Goal: Complete application form

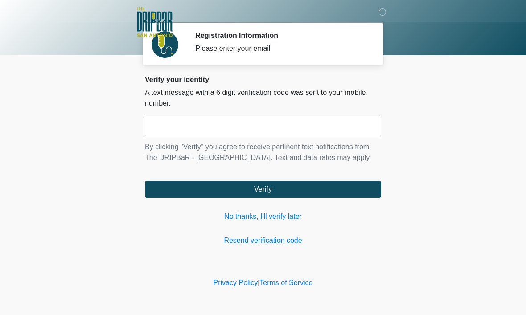
scroll to position [0, 0]
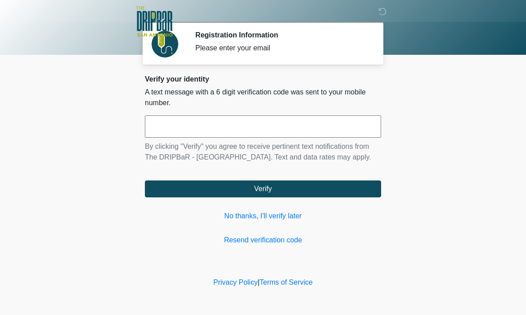
click at [288, 127] on input "text" at bounding box center [263, 127] width 236 height 22
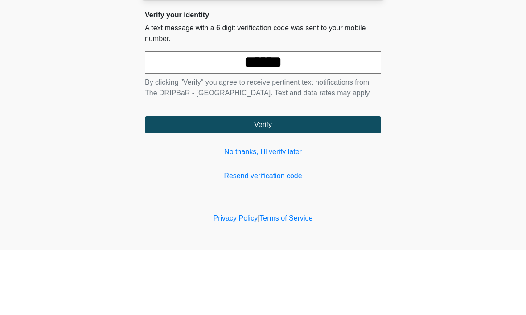
type input "******"
click at [475, 66] on body "‎ ‎ ‎ ‎ Registration Information Please enter your email Please connect to Wi-F…" at bounding box center [263, 157] width 526 height 315
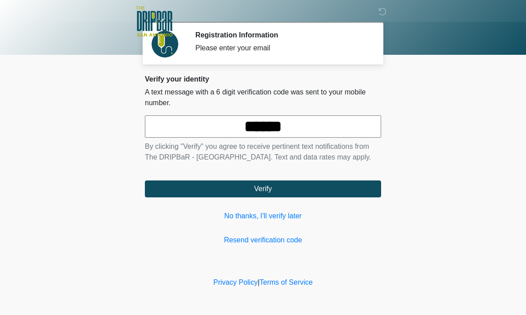
click at [345, 198] on button "Verify" at bounding box center [263, 189] width 236 height 17
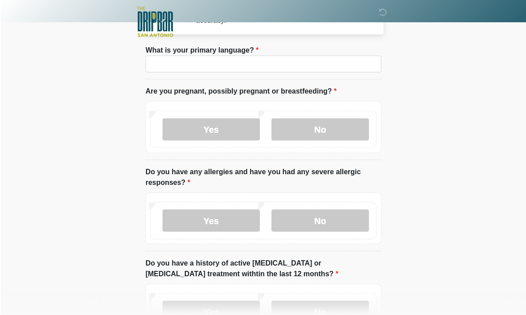
scroll to position [41, 0]
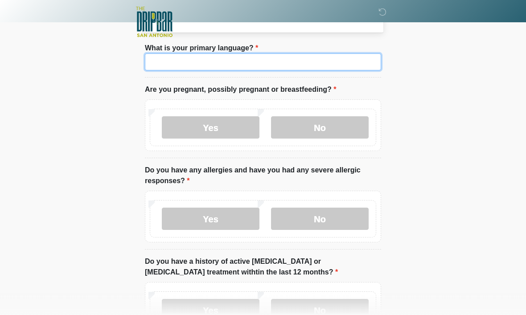
click at [290, 66] on input "What is your primary language?" at bounding box center [263, 61] width 236 height 17
type input "*******"
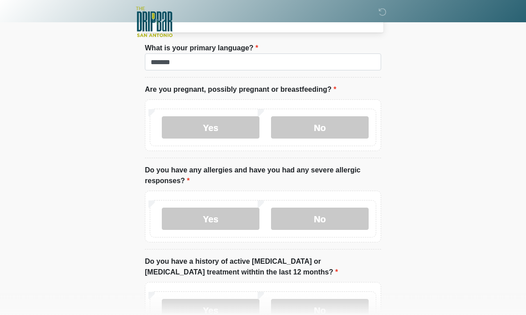
click at [335, 130] on label "No" at bounding box center [320, 127] width 98 height 22
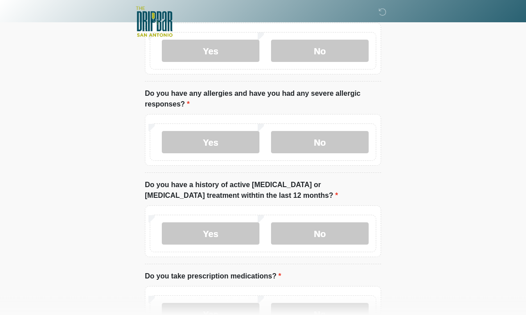
scroll to position [118, 0]
click at [333, 145] on label "No" at bounding box center [320, 142] width 98 height 22
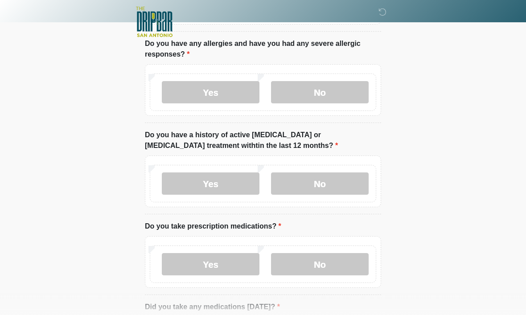
scroll to position [186, 0]
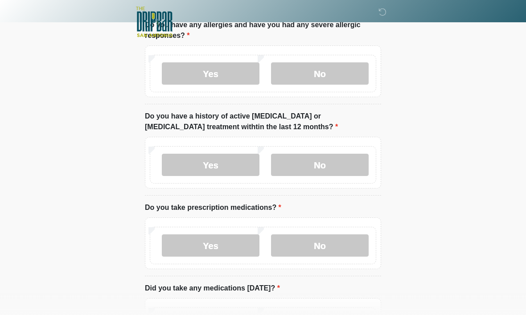
click at [337, 161] on label "No" at bounding box center [320, 165] width 98 height 22
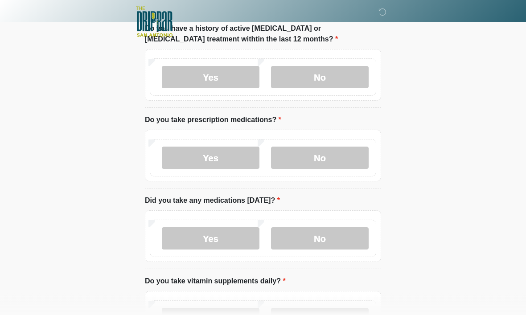
click at [332, 159] on label "No" at bounding box center [320, 158] width 98 height 22
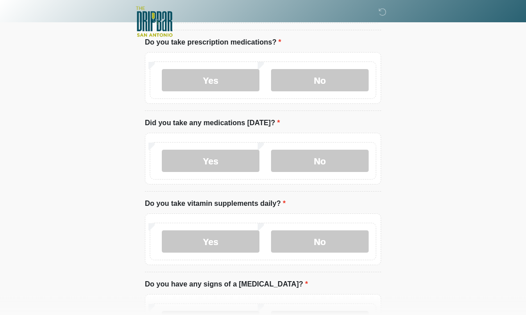
click at [327, 159] on label "No" at bounding box center [320, 161] width 98 height 22
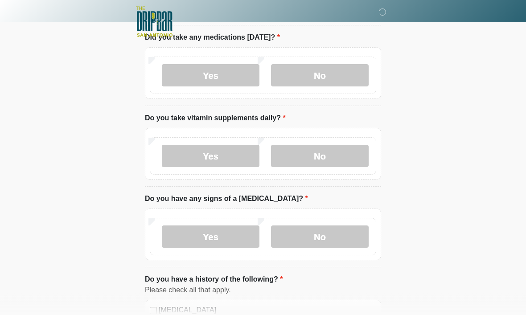
scroll to position [437, 0]
click at [333, 150] on label "No" at bounding box center [320, 156] width 98 height 22
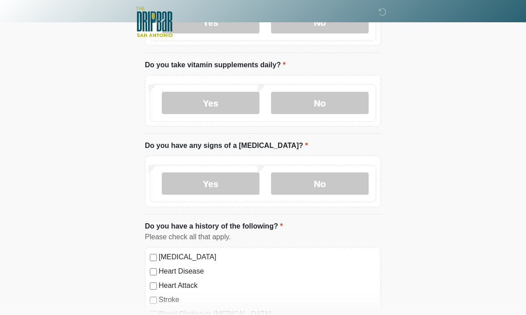
scroll to position [493, 0]
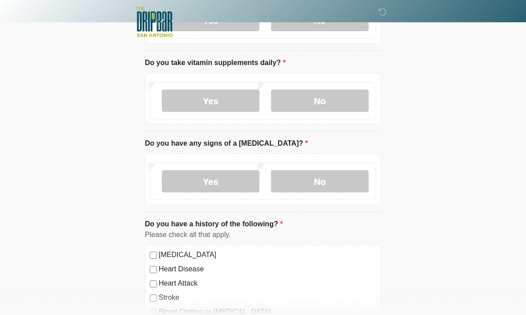
click at [332, 175] on label "No" at bounding box center [320, 181] width 98 height 22
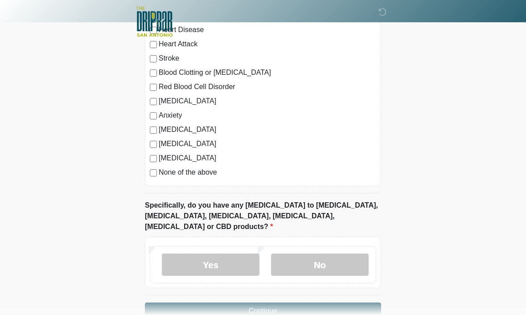
scroll to position [742, 0]
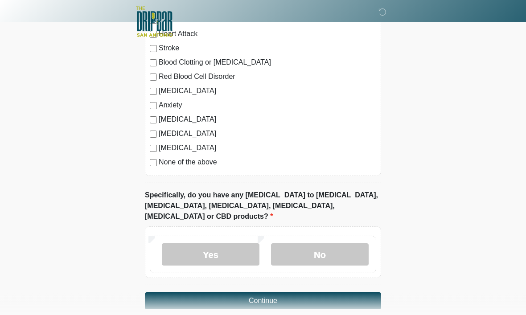
click at [329, 244] on label "No" at bounding box center [320, 255] width 98 height 22
click at [341, 293] on button "Continue" at bounding box center [263, 301] width 236 height 17
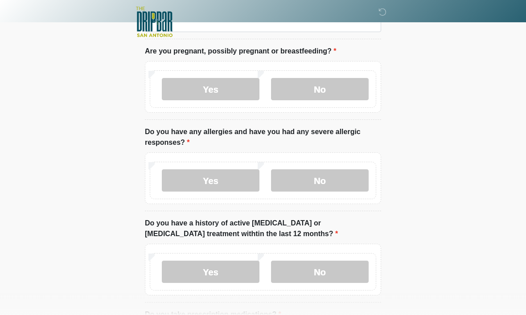
scroll to position [0, 0]
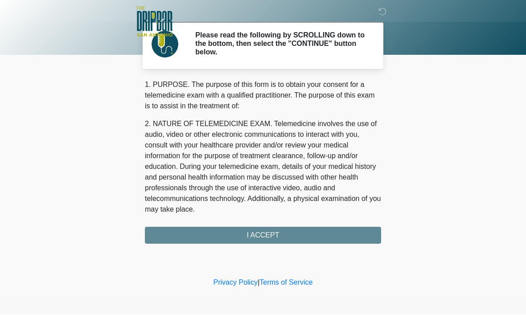
click at [325, 238] on div "1. PURPOSE. The purpose of this form is to obtain your consent for a telemedici…" at bounding box center [263, 162] width 236 height 165
click at [301, 236] on div "1. PURPOSE. The purpose of this form is to obtain your consent for a telemedici…" at bounding box center [263, 162] width 236 height 165
click at [255, 237] on div "1. PURPOSE. The purpose of this form is to obtain your consent for a telemedici…" at bounding box center [263, 162] width 236 height 165
click at [270, 230] on div "1. PURPOSE. The purpose of this form is to obtain your consent for a telemedici…" at bounding box center [263, 162] width 236 height 165
click at [269, 230] on div "1. PURPOSE. The purpose of this form is to obtain your consent for a telemedici…" at bounding box center [263, 162] width 236 height 165
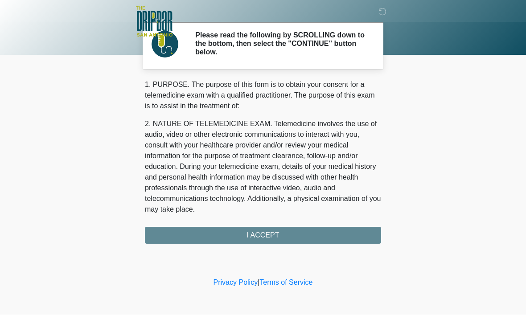
click at [447, 119] on body "‎ ‎ ‎ ‎ Please read the following by SCROLLING down to the bottom, then select …" at bounding box center [263, 157] width 526 height 315
click at [313, 182] on p "2. NATURE OF TELEMEDICINE EXAM. Telemedicine involves the use of audio, video o…" at bounding box center [263, 167] width 236 height 96
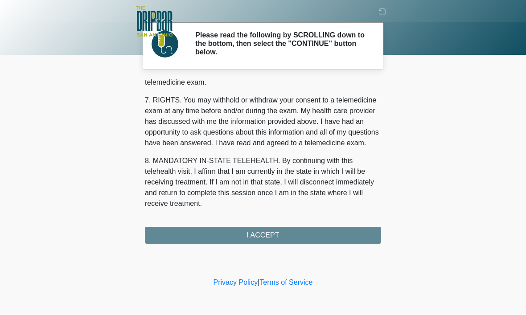
click at [297, 235] on div "1. PURPOSE. The purpose of this form is to obtain your consent for a telemedici…" at bounding box center [263, 162] width 236 height 165
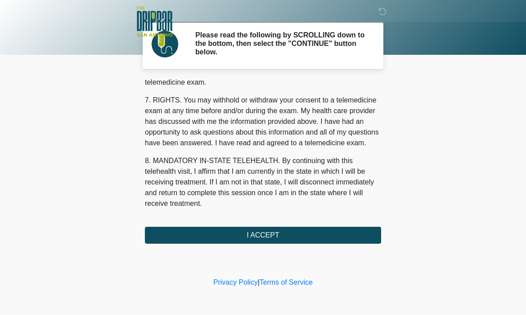
click at [283, 231] on button "I ACCEPT" at bounding box center [263, 235] width 236 height 17
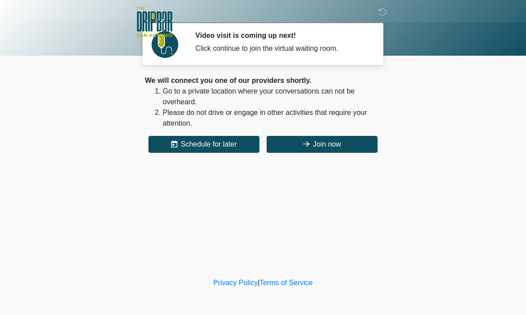
click at [339, 147] on button "Join now" at bounding box center [322, 144] width 111 height 17
